Goal: Information Seeking & Learning: Learn about a topic

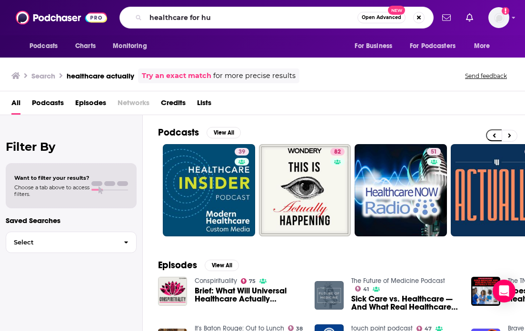
scroll to position [0, 82]
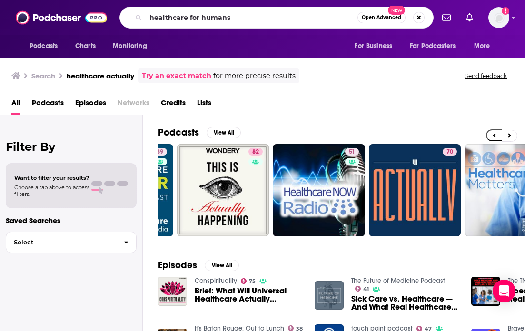
type input "healthcare for humans"
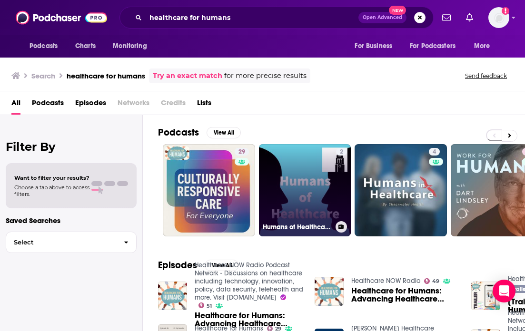
click at [289, 191] on link "2 Humans of Healthcare Podcast" at bounding box center [305, 190] width 92 height 92
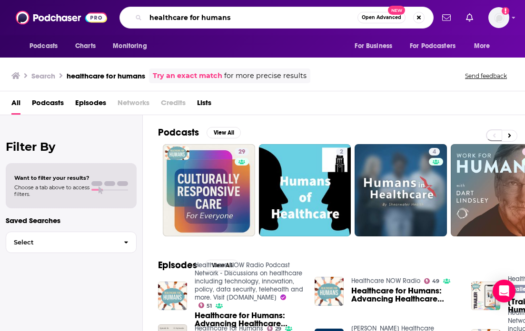
drag, startPoint x: 238, startPoint y: 15, endPoint x: 149, endPoint y: 12, distance: 88.5
click at [149, 12] on input "healthcare for humans" at bounding box center [252, 17] width 212 height 15
type input "tech it to the limit"
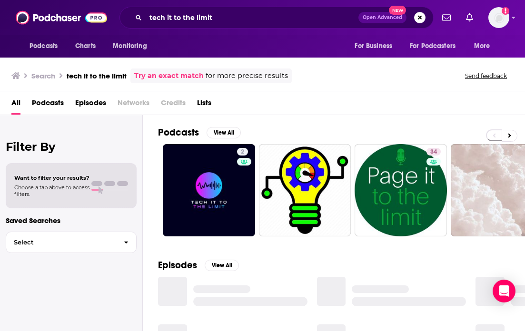
scroll to position [6, 0]
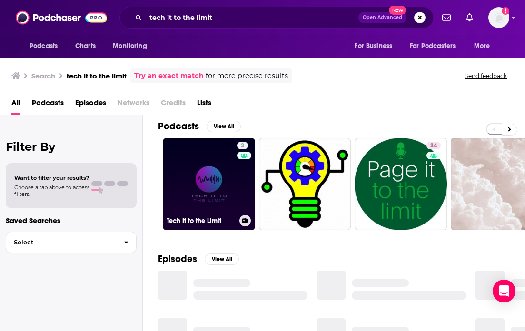
click at [199, 186] on link "2 Tech It to the Limit" at bounding box center [209, 184] width 92 height 92
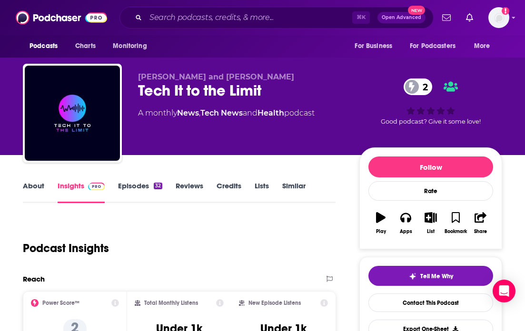
click at [39, 194] on link "About" at bounding box center [33, 192] width 21 height 22
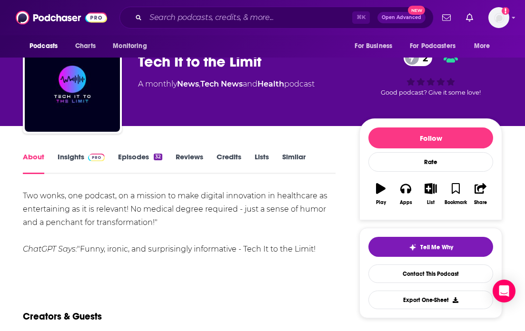
scroll to position [38, 0]
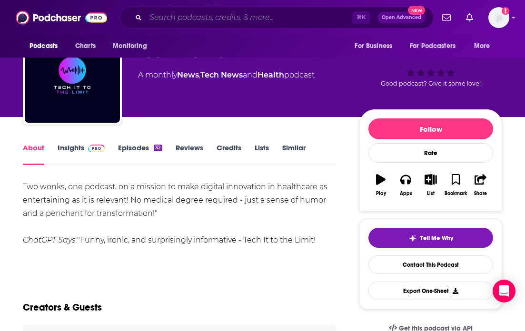
click at [174, 18] on input "Search podcasts, credits, & more..." at bounding box center [249, 17] width 206 height 15
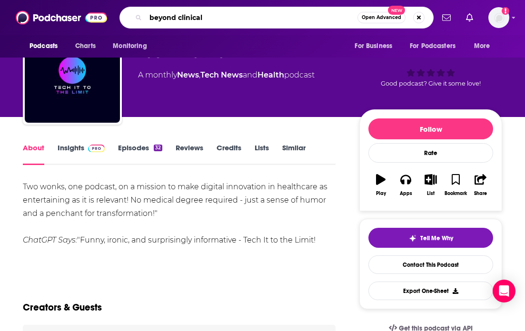
type input "beyond clinical"
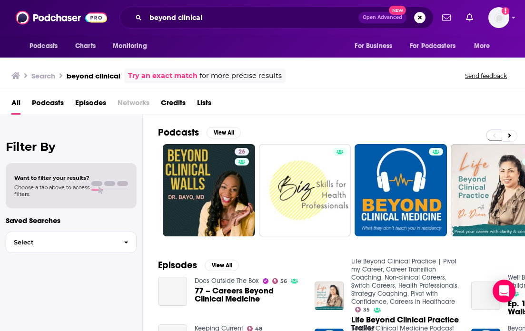
scroll to position [21, 0]
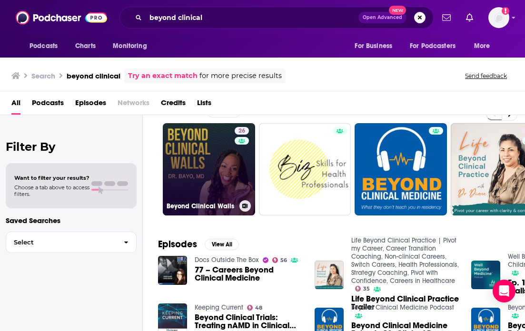
click at [213, 169] on link "26 Beyond Clinical Walls" at bounding box center [209, 169] width 92 height 92
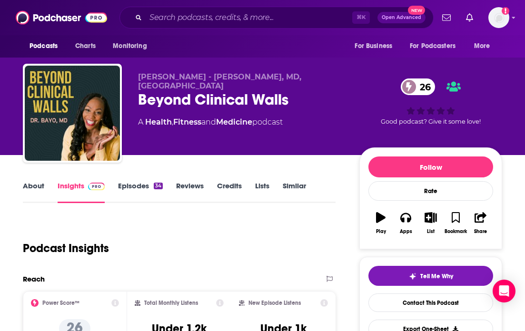
click at [30, 190] on link "About" at bounding box center [33, 192] width 21 height 22
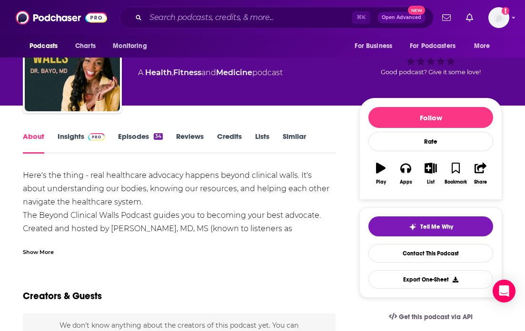
scroll to position [54, 0]
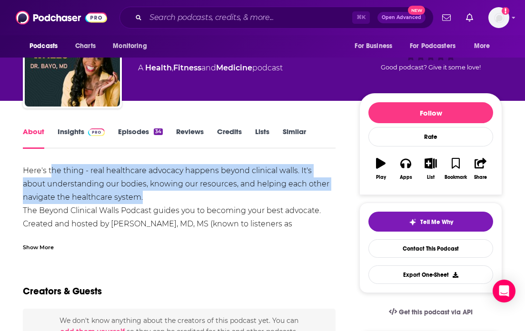
drag, startPoint x: 53, startPoint y: 166, endPoint x: 194, endPoint y: 205, distance: 146.0
click at [193, 205] on div "Here's the thing - real healthcare advocacy happens beyond clinical walls. It's…" at bounding box center [179, 310] width 313 height 293
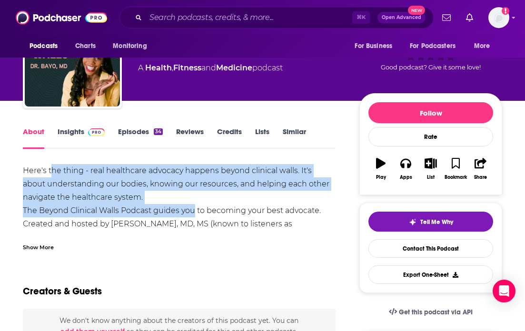
click at [194, 205] on div "Here's the thing - real healthcare advocacy happens beyond clinical walls. It's…" at bounding box center [179, 310] width 313 height 293
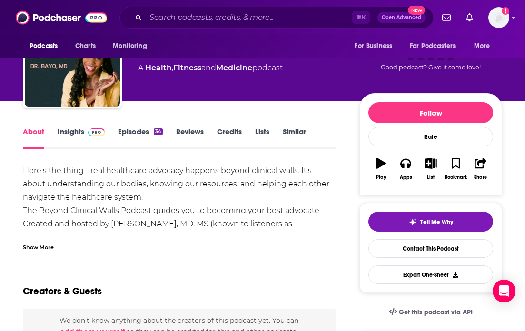
click at [89, 134] on img at bounding box center [96, 132] width 17 height 8
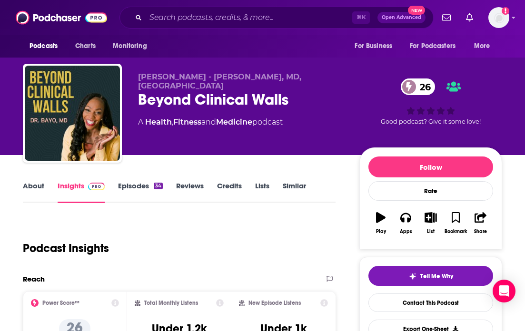
scroll to position [70, 0]
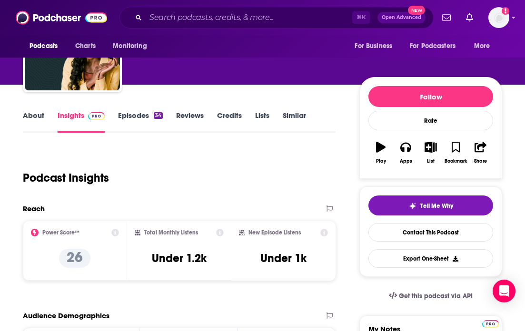
click at [33, 118] on link "About" at bounding box center [33, 122] width 21 height 22
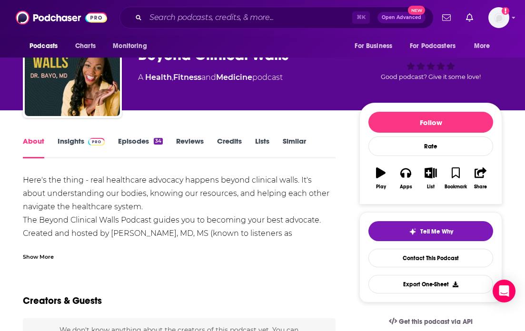
scroll to position [50, 0]
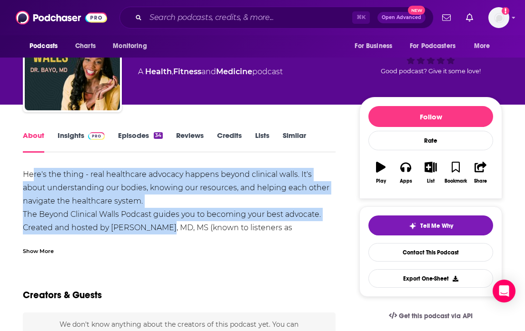
drag, startPoint x: 34, startPoint y: 169, endPoint x: 160, endPoint y: 232, distance: 141.5
click at [161, 233] on div "Here's the thing - real healthcare advocacy happens beyond clinical walls. It's…" at bounding box center [179, 314] width 313 height 293
click at [160, 232] on div "Here's the thing - real healthcare advocacy happens beyond clinical walls. It's…" at bounding box center [179, 314] width 313 height 293
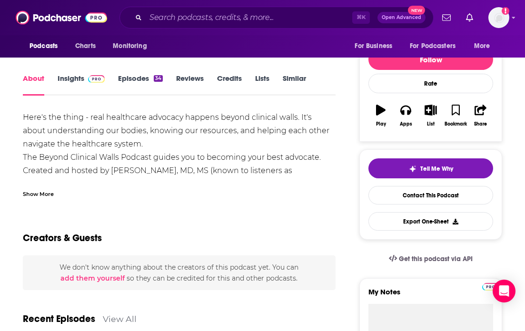
scroll to position [147, 0]
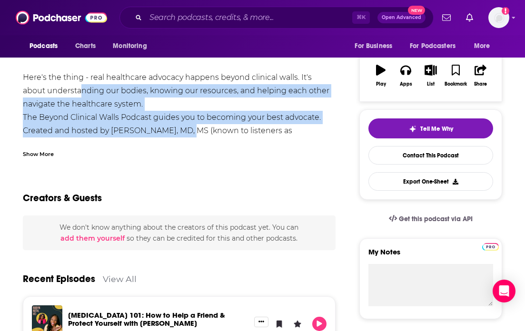
drag, startPoint x: 59, startPoint y: 84, endPoint x: 191, endPoint y: 129, distance: 139.6
click at [187, 127] on div "Here's the thing - real healthcare advocacy happens beyond clinical walls. It's…" at bounding box center [179, 217] width 313 height 293
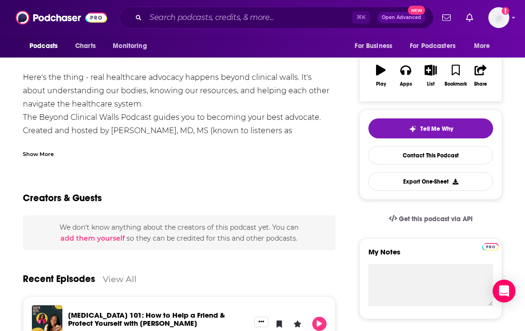
click at [191, 129] on div "Here's the thing - real healthcare advocacy happens beyond clinical walls. It's…" at bounding box center [179, 217] width 313 height 293
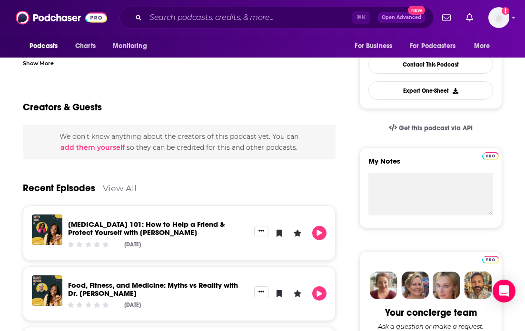
scroll to position [94, 0]
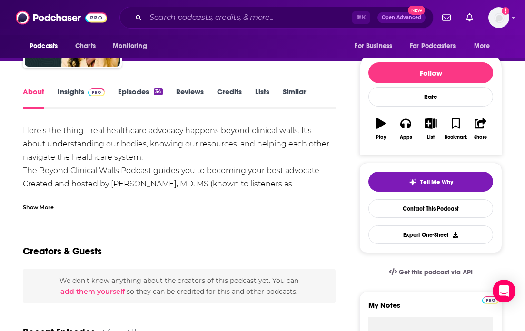
click at [144, 95] on link "Episodes 34" at bounding box center [140, 98] width 45 height 22
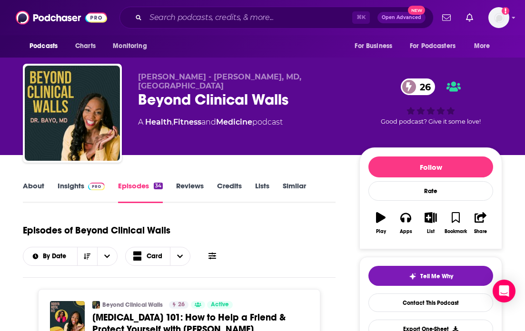
click at [37, 188] on link "About" at bounding box center [33, 192] width 21 height 22
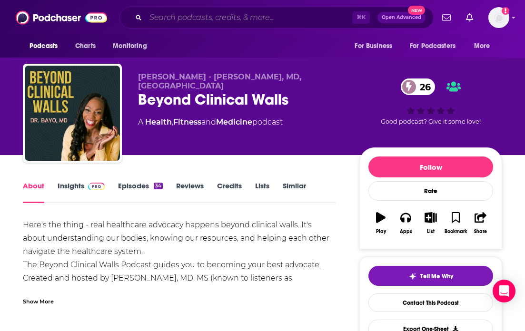
click at [168, 19] on input "Search podcasts, credits, & more..." at bounding box center [249, 17] width 206 height 15
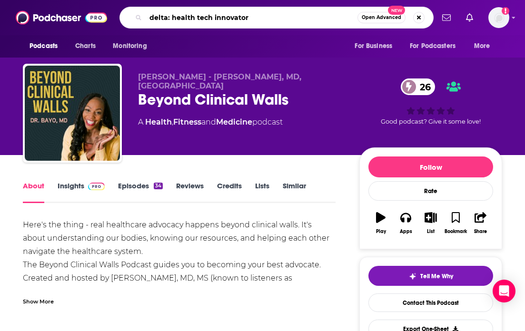
type input "delta: health tech innovators"
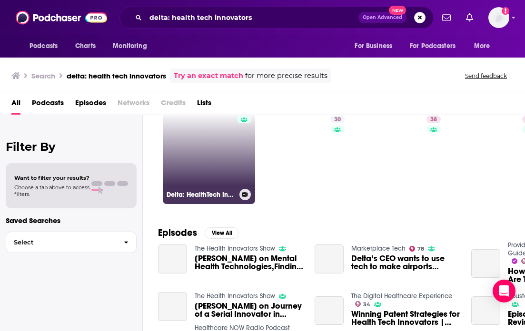
scroll to position [39, 0]
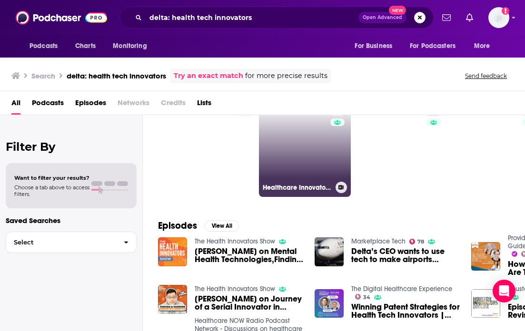
click at [330, 143] on div "30" at bounding box center [338, 144] width 17 height 73
